Goal: Task Accomplishment & Management: Use online tool/utility

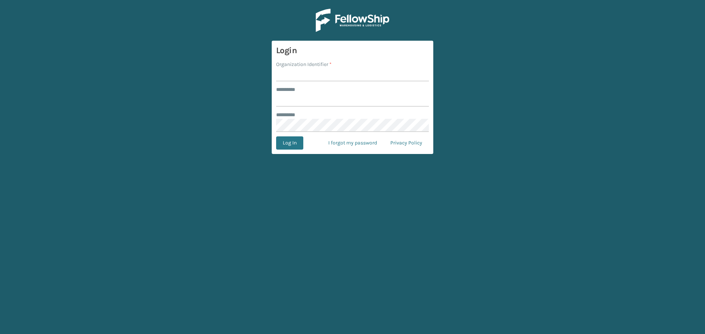
click at [366, 79] on input "Organization Identifier *" at bounding box center [352, 74] width 153 height 13
type input "fellowship - east"
click at [306, 105] on input "******** *" at bounding box center [352, 100] width 153 height 13
type input "****"
click at [276, 137] on button "Log In" at bounding box center [289, 143] width 27 height 13
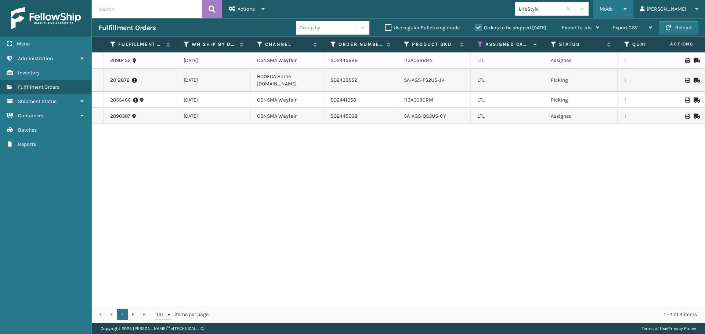
click at [612, 10] on span "Mode" at bounding box center [605, 9] width 13 height 6
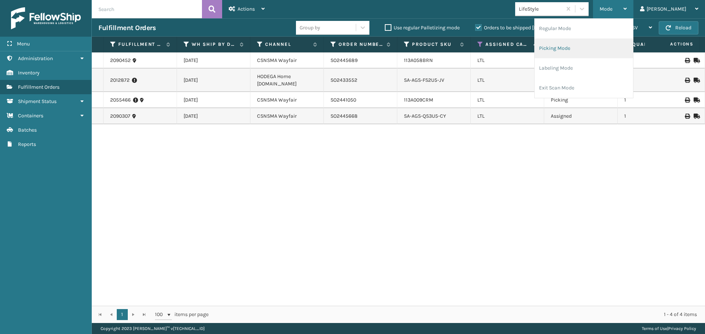
click at [610, 45] on li "Picking Mode" at bounding box center [583, 49] width 98 height 20
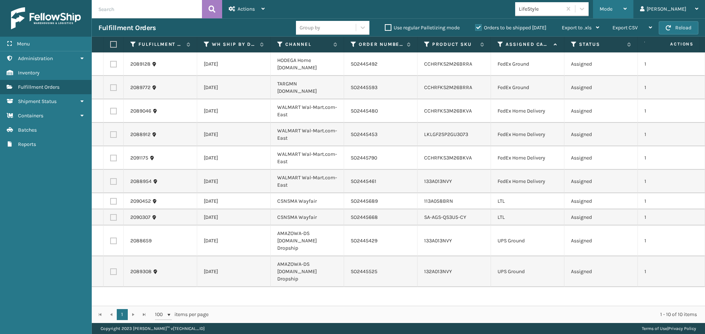
click at [627, 8] on div "Mode" at bounding box center [612, 9] width 27 height 18
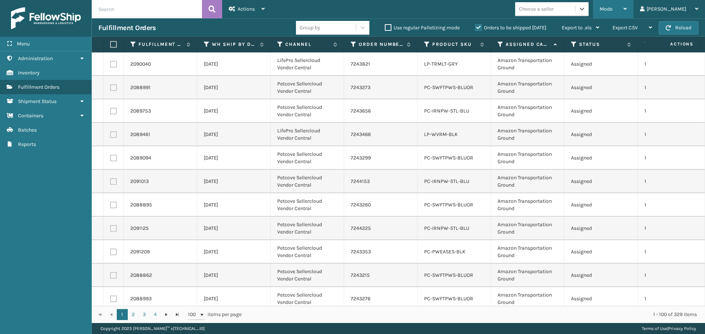
click at [627, 9] on div "Mode" at bounding box center [612, 9] width 27 height 18
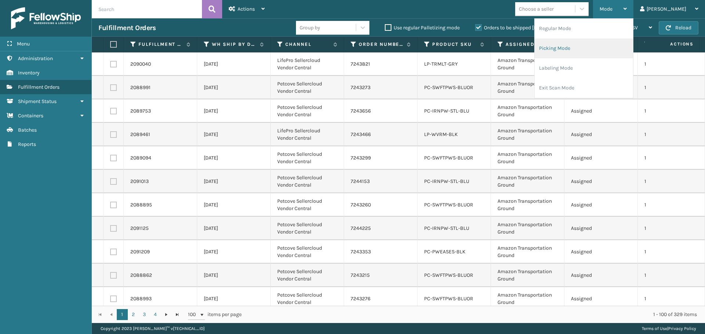
click at [581, 47] on li "Picking Mode" at bounding box center [583, 49] width 98 height 20
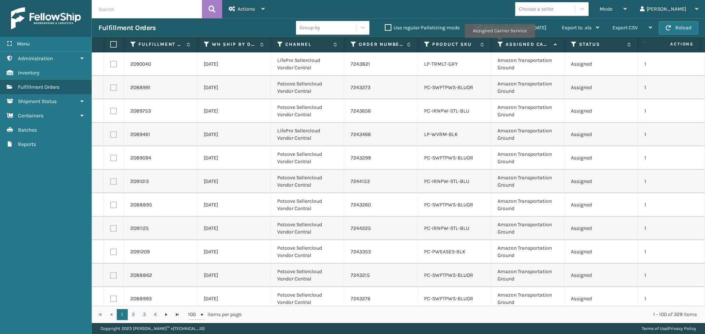
click at [499, 43] on icon at bounding box center [500, 44] width 6 height 7
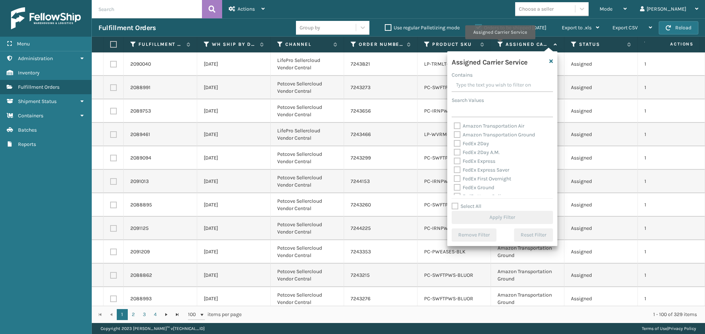
click at [500, 44] on icon at bounding box center [500, 44] width 6 height 7
click at [457, 126] on label "Amazon Transportation Air" at bounding box center [489, 126] width 70 height 6
click at [454, 126] on input "Amazon Transportation Air" at bounding box center [454, 124] width 0 height 5
checkbox input "true"
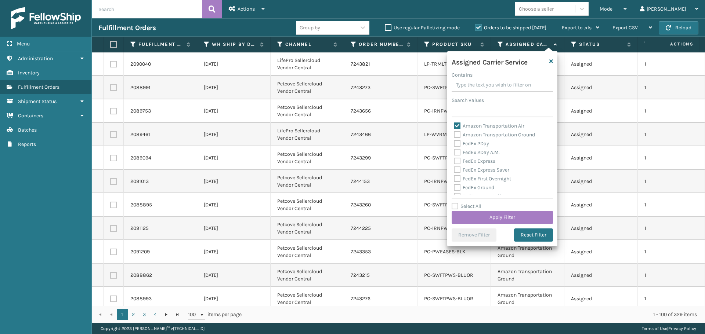
click at [456, 138] on div "Amazon Transportation Ground" at bounding box center [502, 135] width 97 height 9
click at [456, 136] on label "Amazon Transportation Ground" at bounding box center [494, 135] width 81 height 6
click at [454, 135] on input "Amazon Transportation Ground" at bounding box center [454, 133] width 0 height 5
checkbox input "true"
click at [497, 218] on button "Apply Filter" at bounding box center [501, 217] width 101 height 13
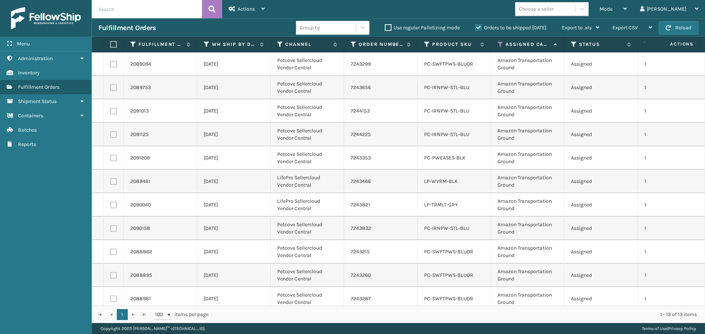
click at [112, 47] on label at bounding box center [112, 44] width 4 height 7
click at [110, 47] on input "checkbox" at bounding box center [110, 44] width 0 height 5
checkbox input "true"
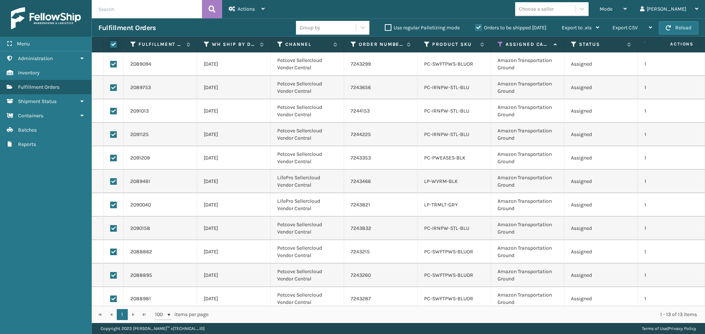
checkbox input "true"
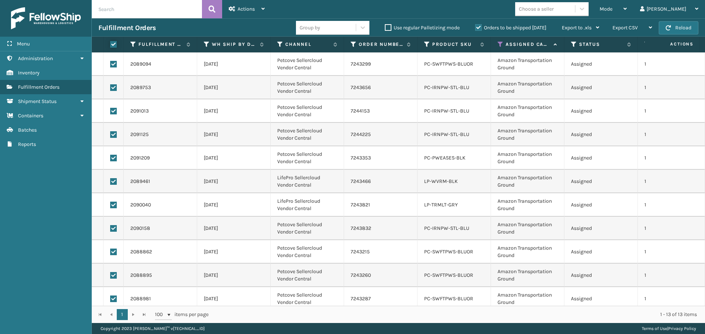
checkbox input "true"
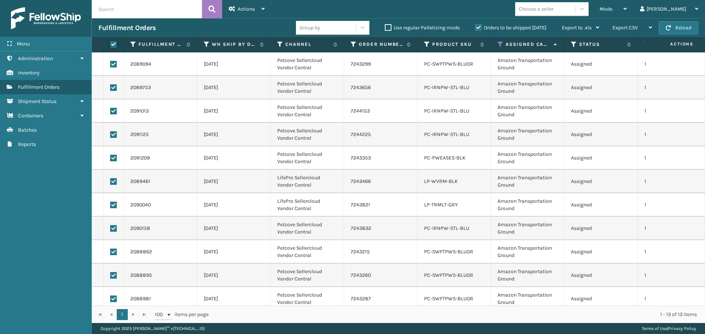
checkbox input "true"
click at [233, 11] on icon at bounding box center [232, 8] width 7 height 5
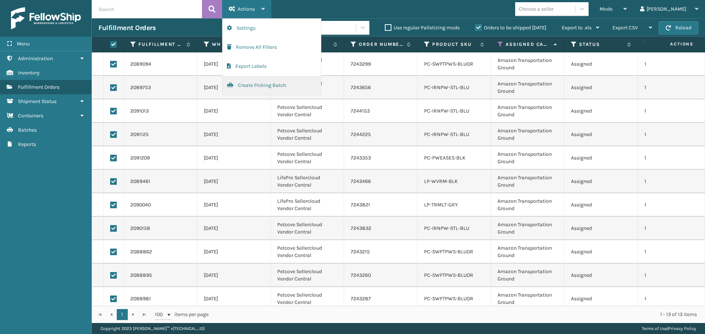
click at [254, 85] on button "Create Picking Batch" at bounding box center [271, 85] width 98 height 19
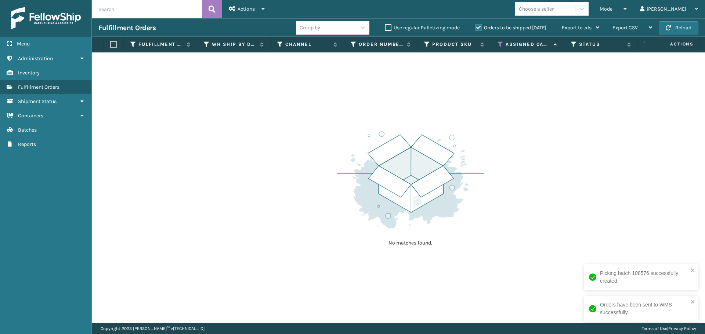
click at [500, 49] on th "Assigned Carrier Service" at bounding box center [527, 45] width 73 height 16
click at [500, 46] on icon at bounding box center [500, 44] width 6 height 7
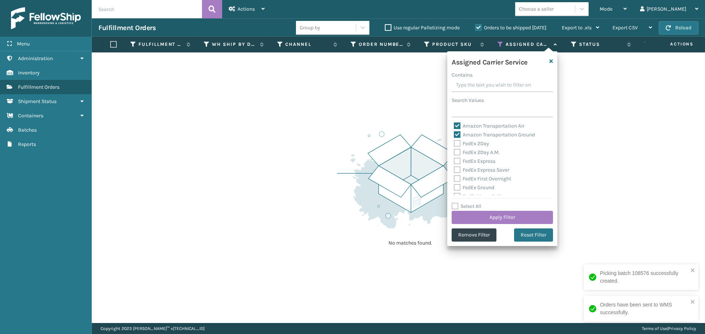
click at [457, 125] on label "Amazon Transportation Air" at bounding box center [489, 126] width 70 height 6
click at [454, 125] on input "Amazon Transportation Air" at bounding box center [454, 124] width 0 height 5
checkbox input "false"
click at [456, 134] on label "Amazon Transportation Ground" at bounding box center [494, 135] width 81 height 6
click at [454, 134] on input "Amazon Transportation Ground" at bounding box center [454, 133] width 0 height 5
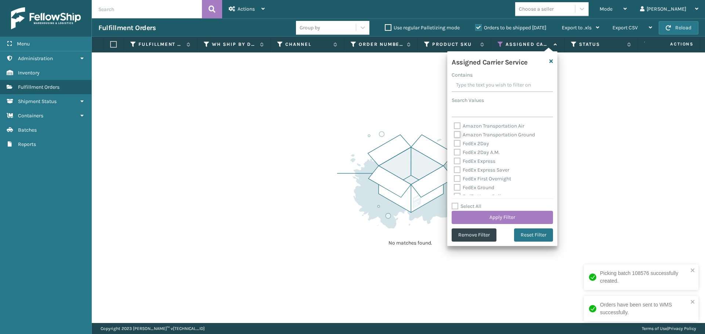
checkbox input "false"
click at [458, 144] on label "FedEx 2Day" at bounding box center [471, 144] width 35 height 6
click at [454, 144] on input "FedEx 2Day" at bounding box center [454, 141] width 0 height 5
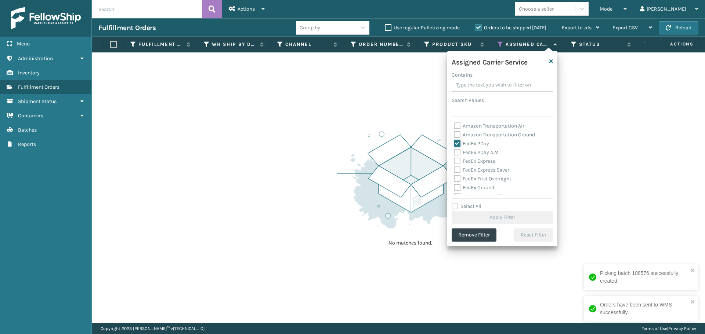
checkbox input "true"
click at [458, 150] on label "FedEx 2Day A.M." at bounding box center [477, 152] width 46 height 6
click at [454, 150] on input "FedEx 2Day A.M." at bounding box center [454, 150] width 0 height 5
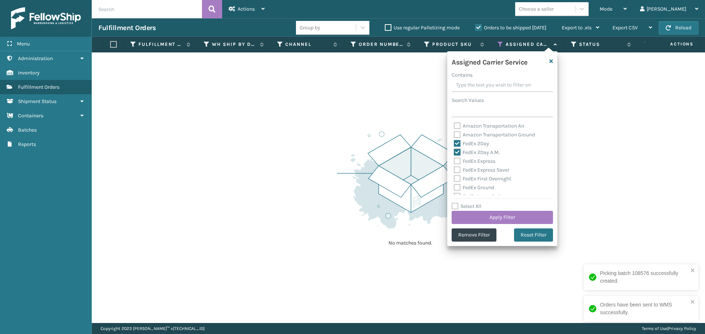
checkbox input "true"
click at [457, 161] on label "FedEx Express" at bounding box center [474, 161] width 41 height 6
click at [454, 161] on input "FedEx Express" at bounding box center [454, 159] width 0 height 5
checkbox input "true"
click at [457, 170] on label "FedEx Express Saver" at bounding box center [481, 170] width 55 height 6
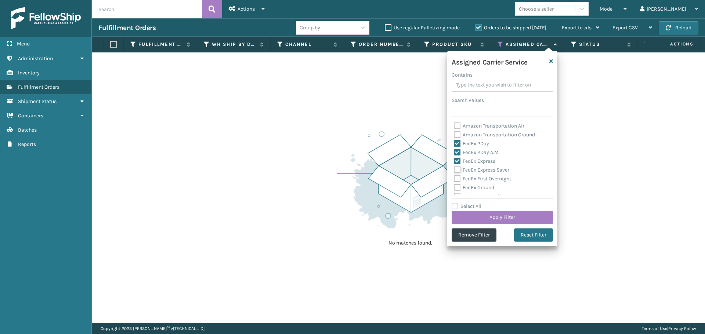
click at [454, 170] on input "FedEx Express Saver" at bounding box center [454, 168] width 0 height 5
checkbox input "true"
click at [454, 177] on label "FedEx First Overnight" at bounding box center [482, 179] width 57 height 6
click at [454, 177] on input "FedEx First Overnight" at bounding box center [454, 177] width 0 height 5
checkbox input "true"
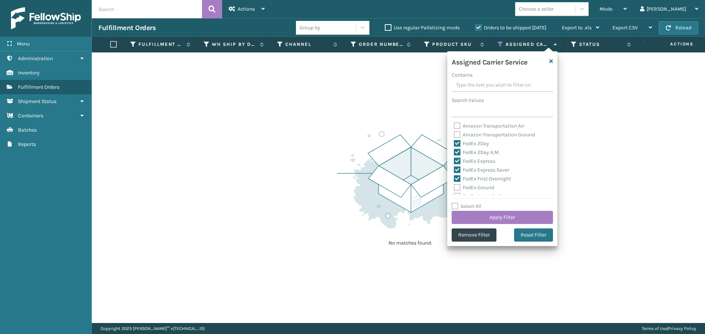
click at [454, 185] on label "FedEx Ground" at bounding box center [474, 188] width 40 height 6
click at [454, 184] on input "FedEx Ground" at bounding box center [454, 186] width 0 height 5
checkbox input "true"
click at [457, 161] on label "FedEx Home Delivery" at bounding box center [482, 160] width 57 height 6
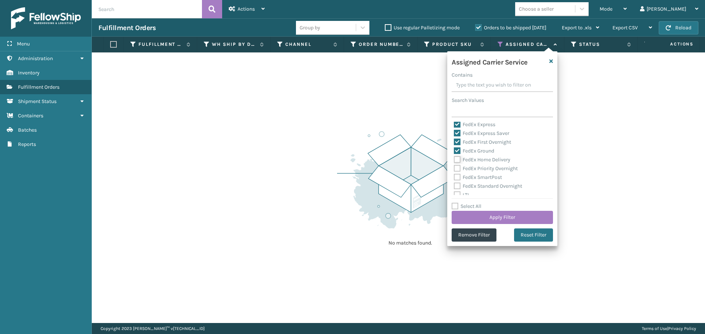
click at [454, 160] on input "FedEx Home Delivery" at bounding box center [454, 158] width 0 height 5
checkbox input "true"
click at [456, 172] on div "FedEx Priority Overnight" at bounding box center [502, 168] width 97 height 9
click at [456, 169] on label "FedEx Priority Overnight" at bounding box center [486, 169] width 64 height 6
click at [454, 169] on input "FedEx Priority Overnight" at bounding box center [454, 166] width 0 height 5
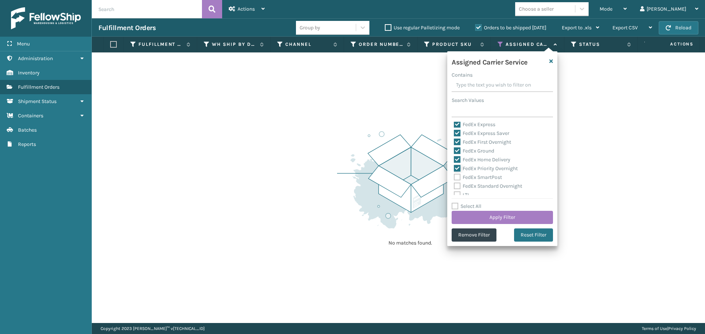
checkbox input "true"
click at [456, 177] on label "FedEx SmartPost" at bounding box center [478, 177] width 48 height 6
click at [454, 177] on input "FedEx SmartPost" at bounding box center [454, 175] width 0 height 5
checkbox input "true"
drag, startPoint x: 456, startPoint y: 187, endPoint x: 469, endPoint y: 208, distance: 24.7
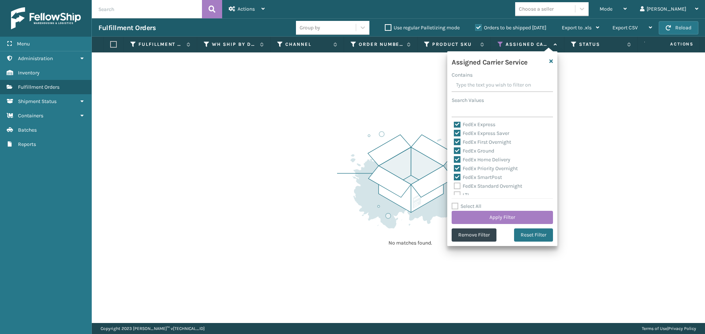
click at [456, 189] on label "FedEx Standard Overnight" at bounding box center [488, 186] width 68 height 6
click at [454, 187] on input "FedEx Standard Overnight" at bounding box center [454, 184] width 0 height 5
checkbox input "true"
click at [485, 223] on button "Apply Filter" at bounding box center [501, 217] width 101 height 13
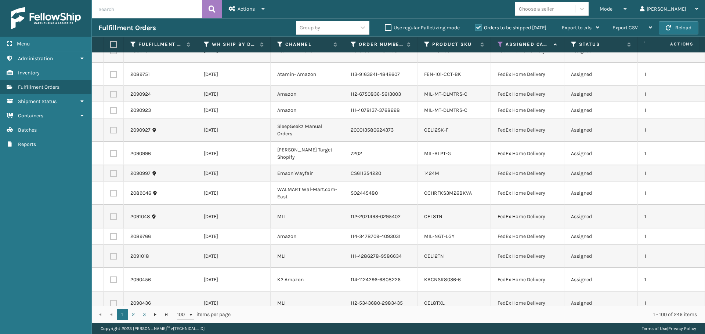
scroll to position [1492, 0]
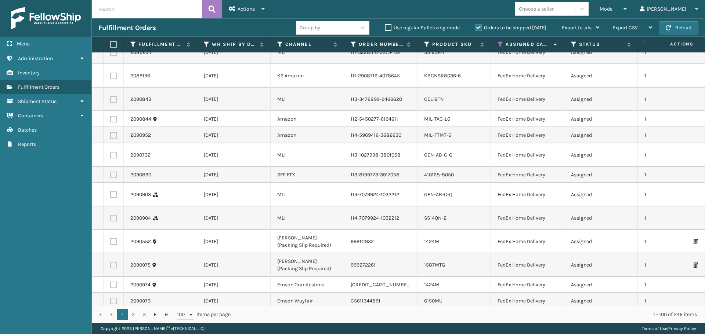
click at [113, 45] on label at bounding box center [112, 44] width 4 height 7
click at [110, 45] on input "checkbox" at bounding box center [110, 44] width 0 height 5
checkbox input "true"
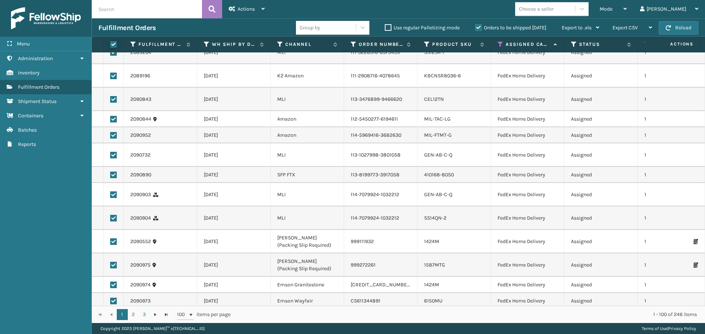
checkbox input "true"
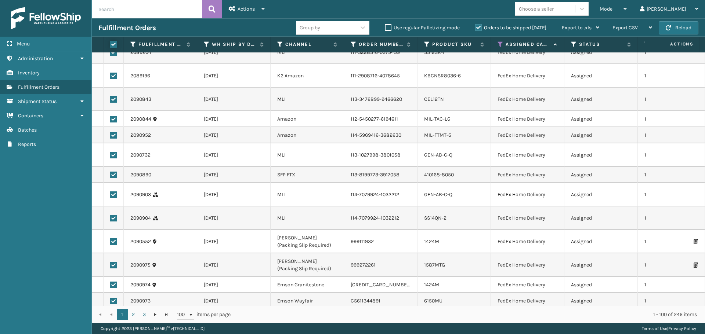
checkbox input "true"
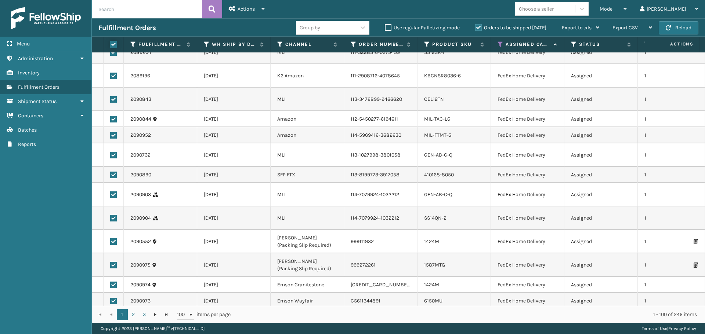
checkbox input "true"
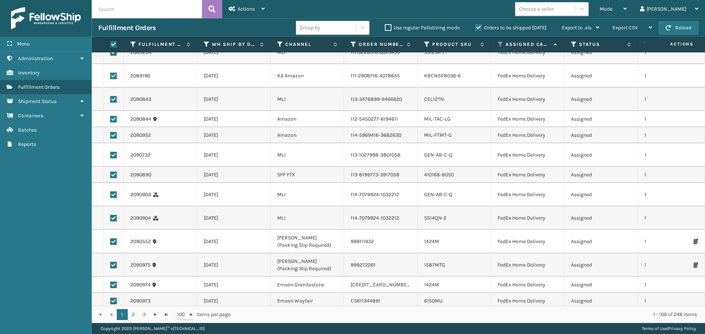
checkbox input "true"
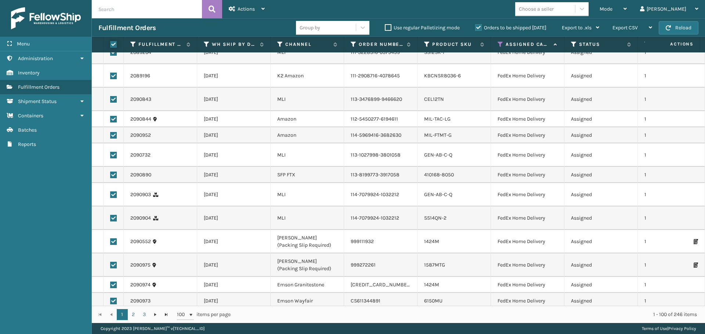
checkbox input "true"
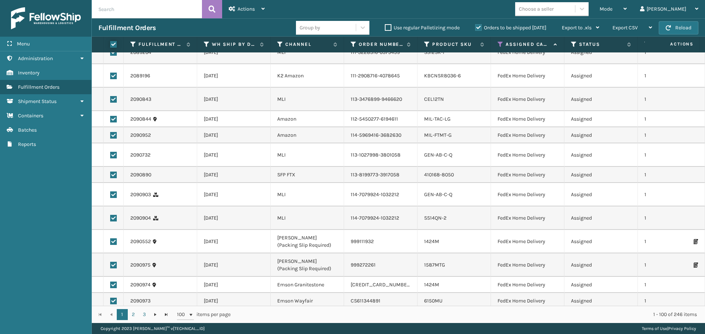
checkbox input "true"
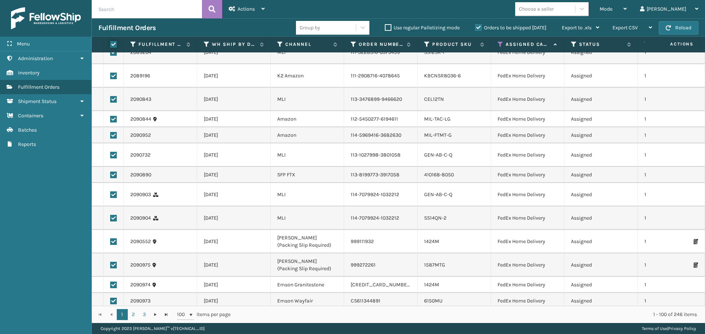
checkbox input "true"
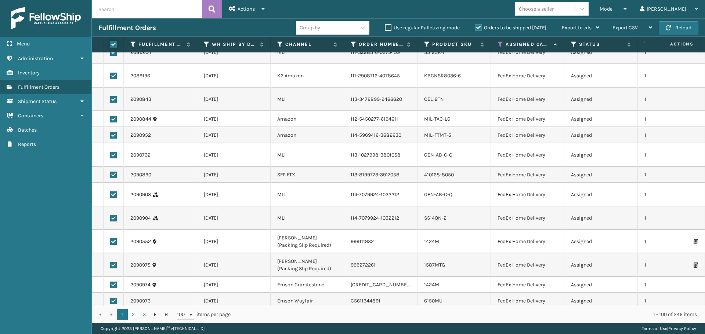
checkbox input "true"
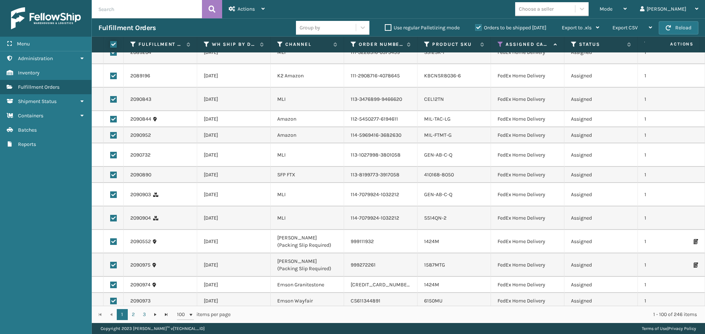
checkbox input "true"
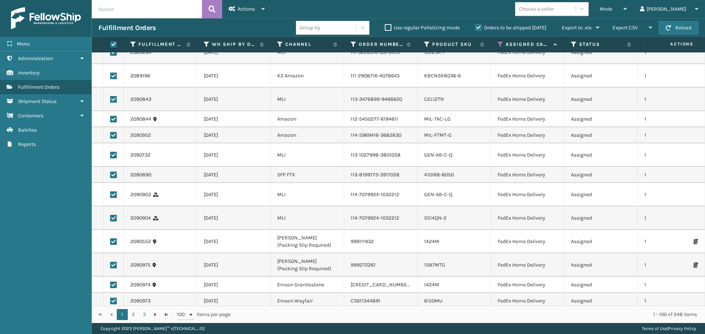
checkbox input "true"
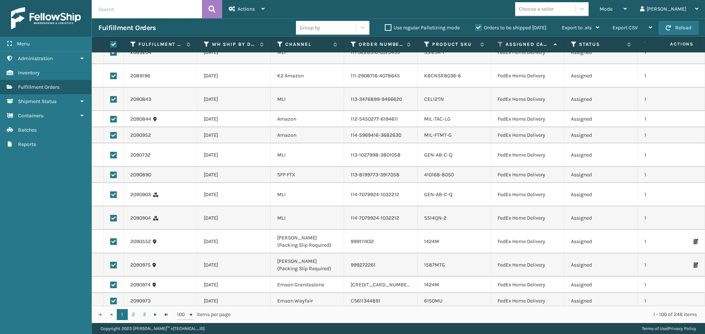
checkbox input "true"
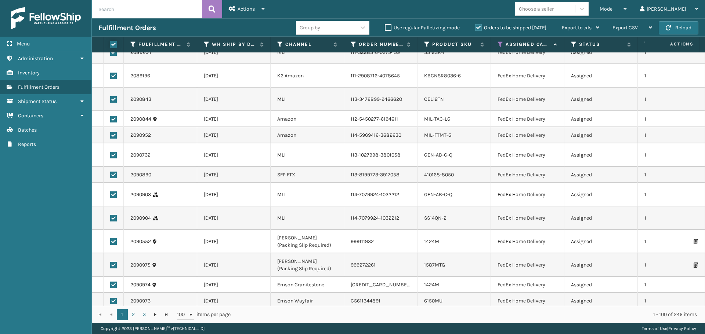
checkbox input "true"
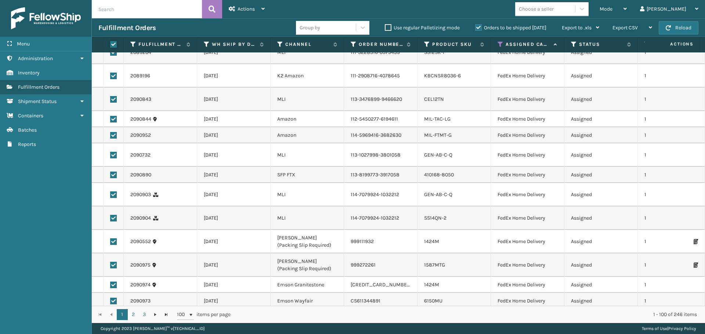
checkbox input "true"
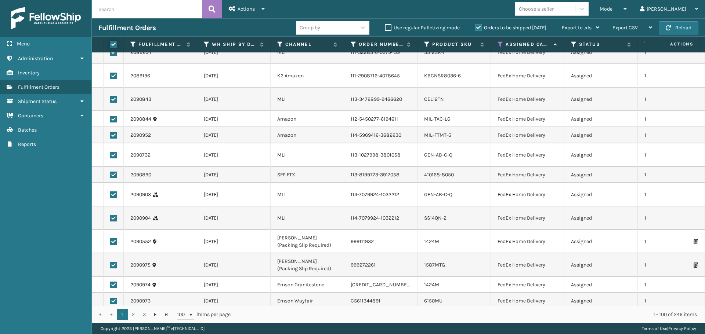
checkbox input "true"
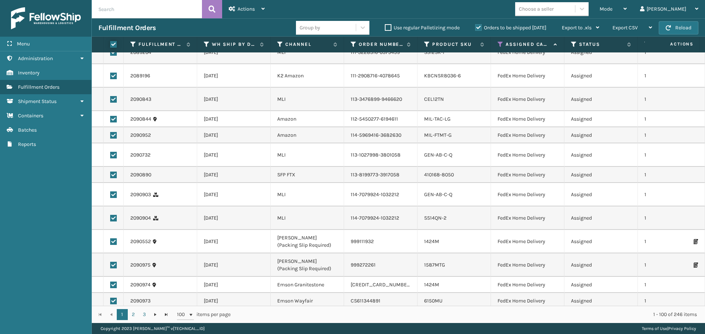
checkbox input "true"
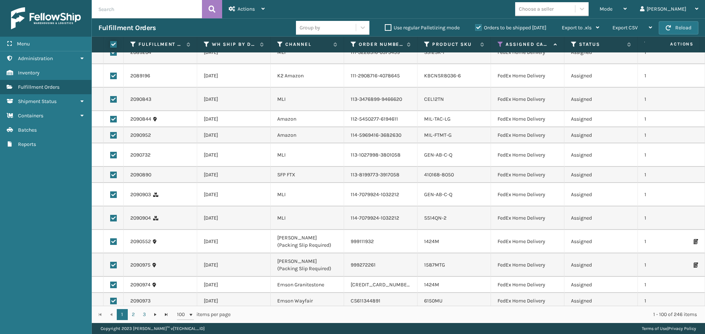
checkbox input "true"
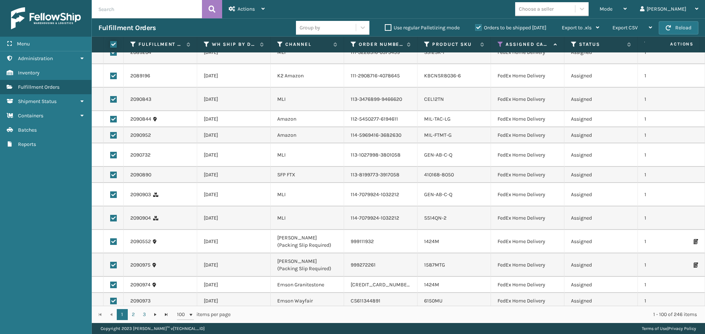
checkbox input "true"
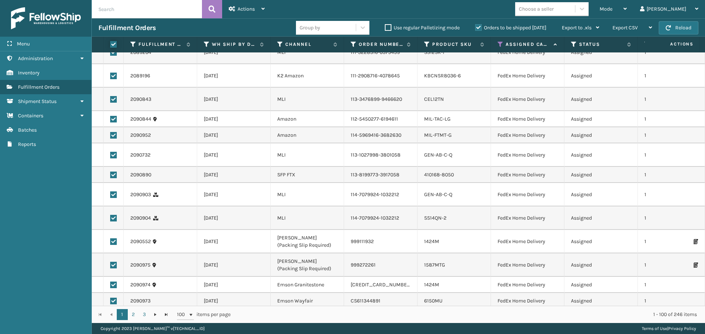
checkbox input "true"
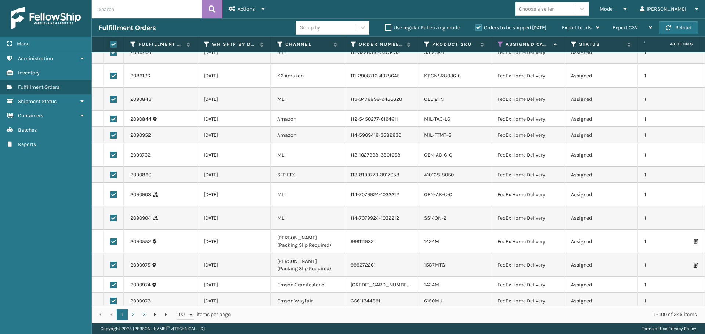
checkbox input "true"
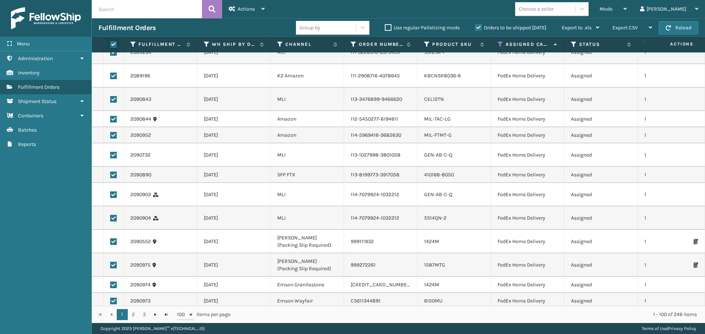
checkbox input "true"
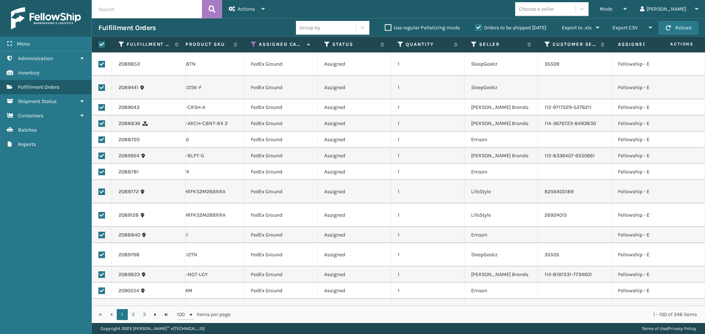
scroll to position [0, 0]
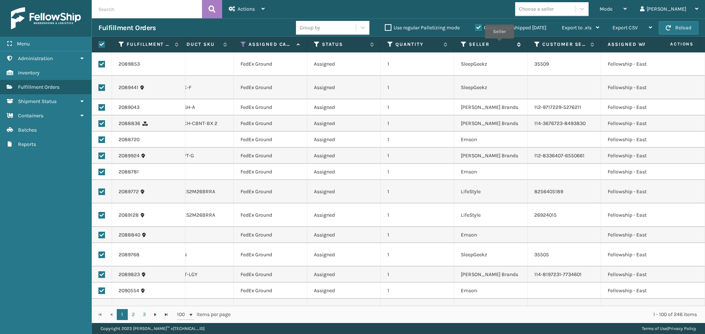
click at [499, 44] on label "Seller" at bounding box center [491, 44] width 44 height 7
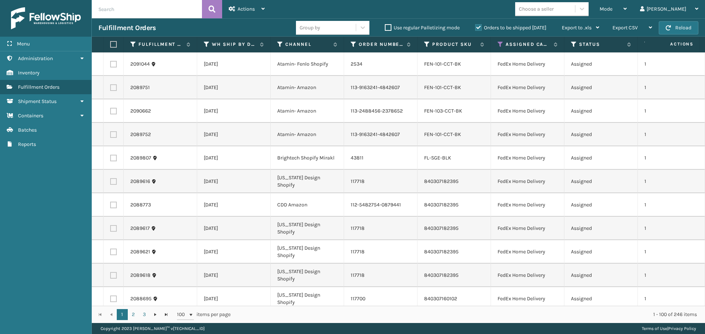
click at [115, 44] on label at bounding box center [112, 44] width 4 height 7
click at [110, 44] on input "checkbox" at bounding box center [110, 44] width 0 height 5
checkbox input "true"
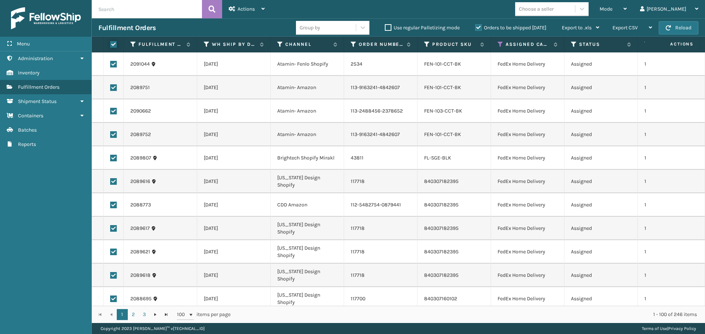
checkbox input "true"
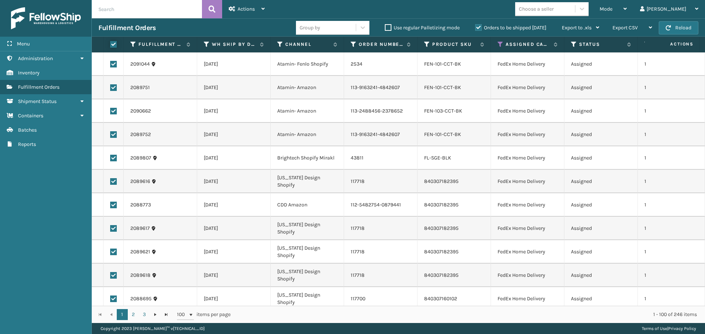
checkbox input "true"
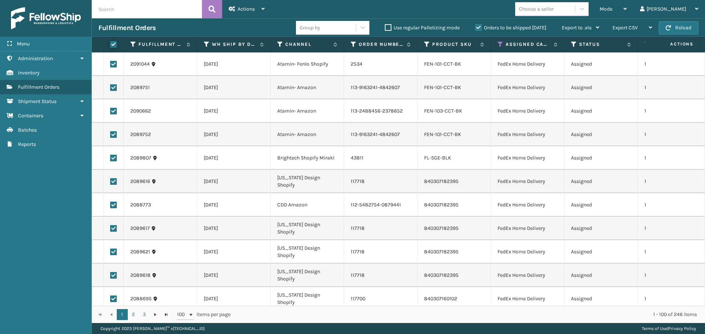
checkbox input "true"
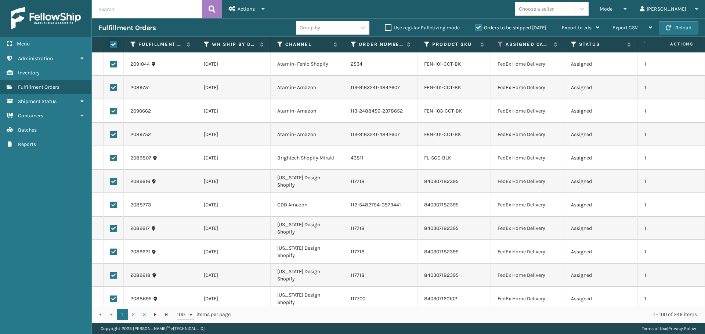
checkbox input "true"
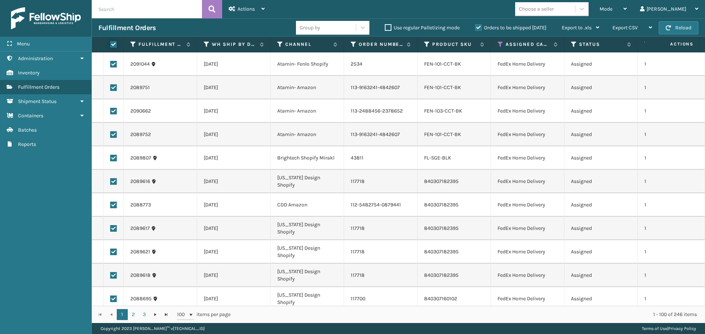
checkbox input "true"
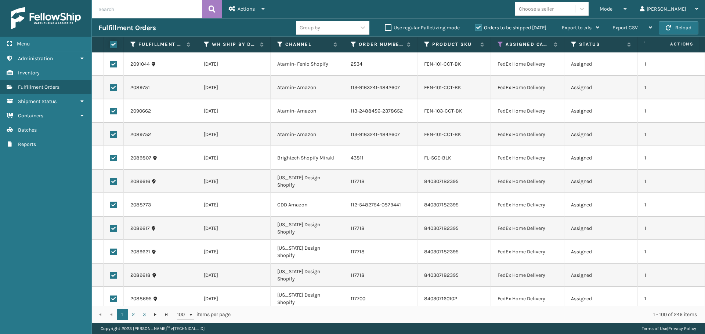
checkbox input "true"
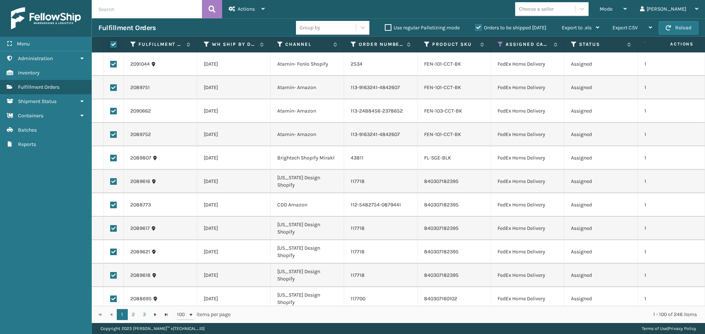
checkbox input "true"
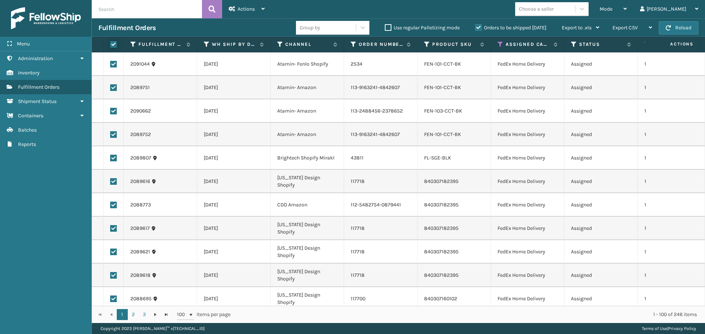
checkbox input "true"
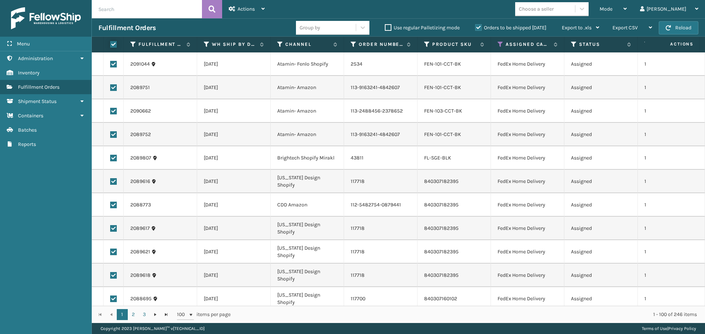
checkbox input "true"
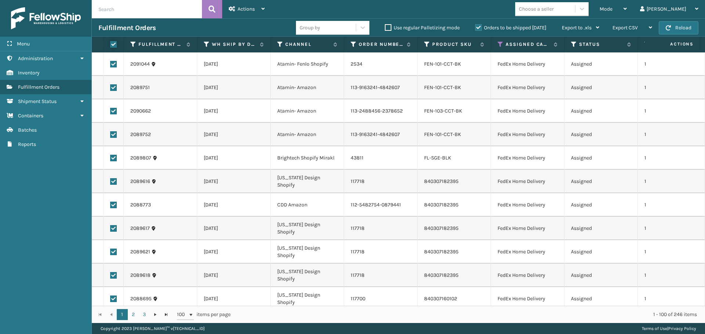
checkbox input "true"
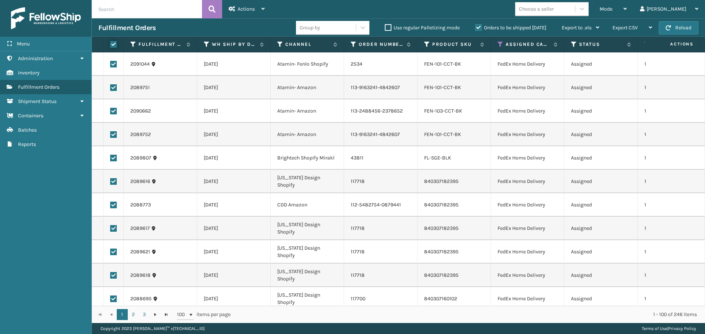
checkbox input "true"
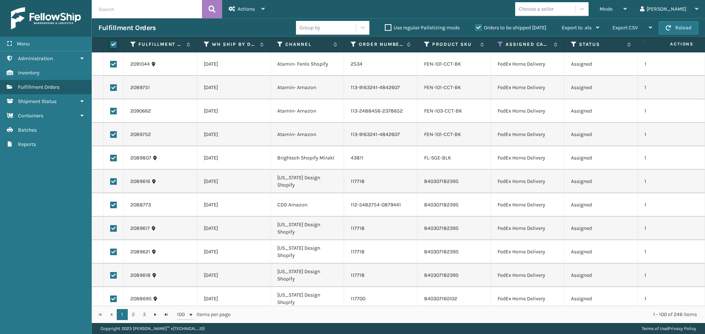
checkbox input "true"
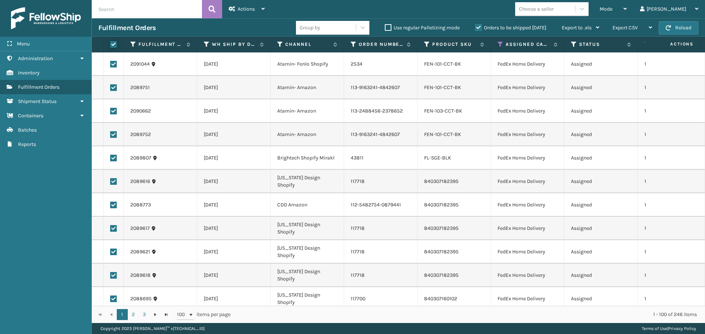
checkbox input "true"
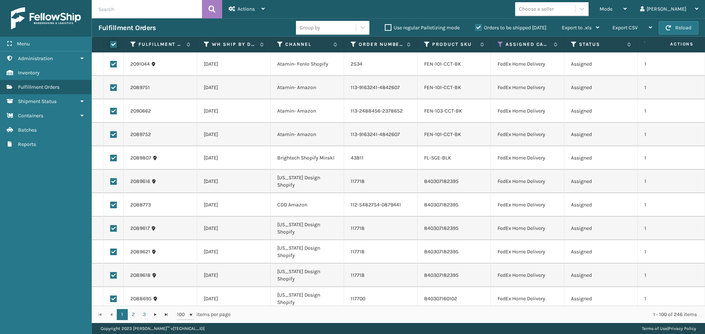
checkbox input "true"
click at [256, 10] on div "Actions" at bounding box center [247, 9] width 36 height 18
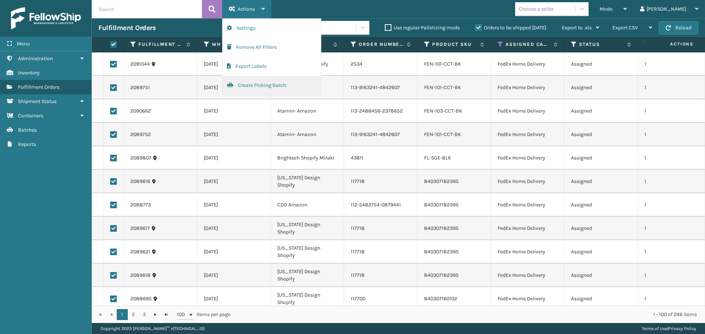
click at [260, 86] on button "Create Picking Batch" at bounding box center [271, 85] width 98 height 19
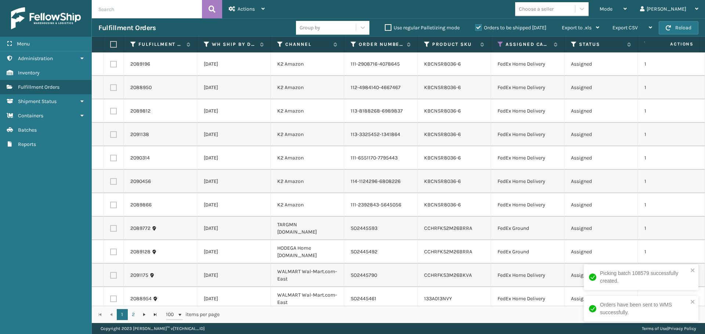
click at [113, 43] on label at bounding box center [112, 44] width 4 height 7
click at [110, 43] on input "checkbox" at bounding box center [110, 44] width 0 height 5
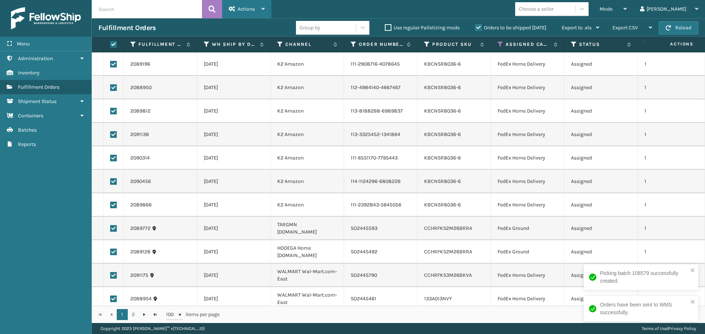
click at [260, 9] on div "Actions" at bounding box center [247, 9] width 36 height 18
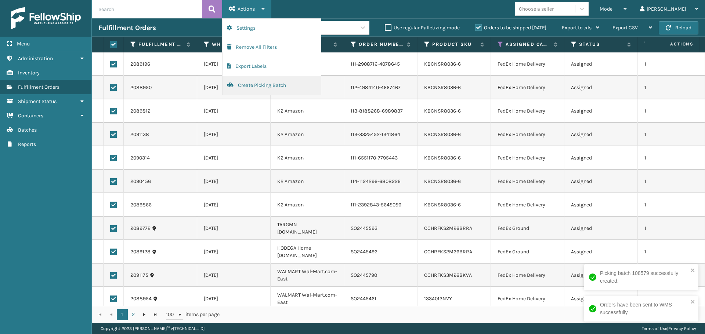
click at [247, 81] on button "Create Picking Batch" at bounding box center [271, 85] width 98 height 19
